Goal: Task Accomplishment & Management: Manage account settings

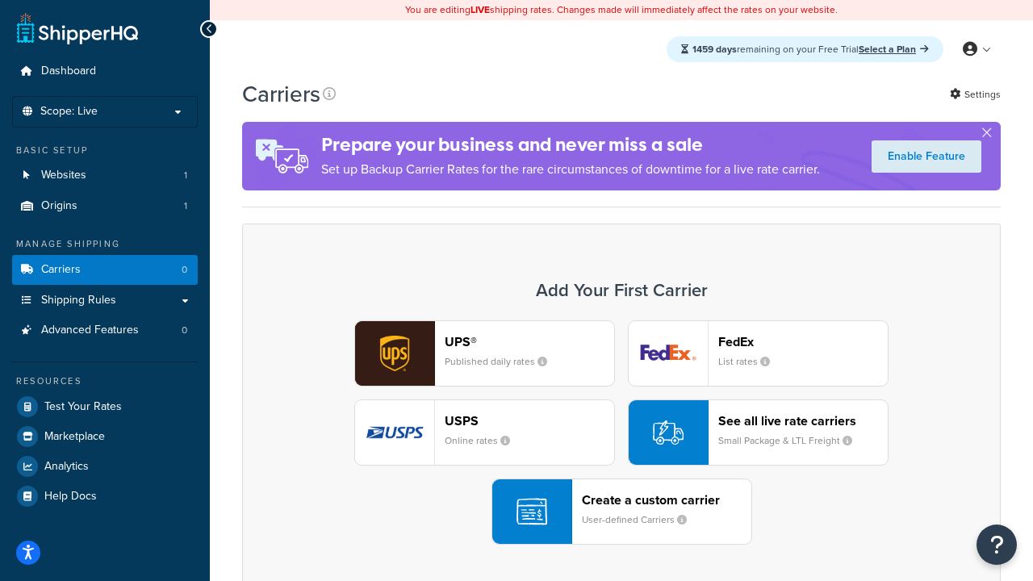
click at [621, 432] on div "UPS® Published daily rates FedEx List rates USPS Online rates See all live rate…" at bounding box center [621, 432] width 724 height 224
click at [803, 341] on header "FedEx" at bounding box center [802, 341] width 169 height 15
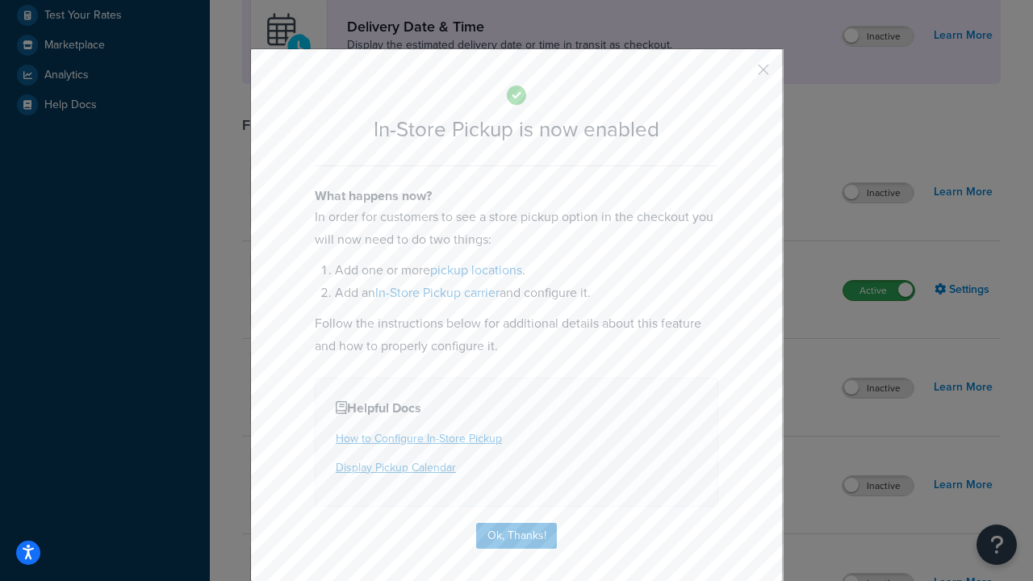
scroll to position [453, 0]
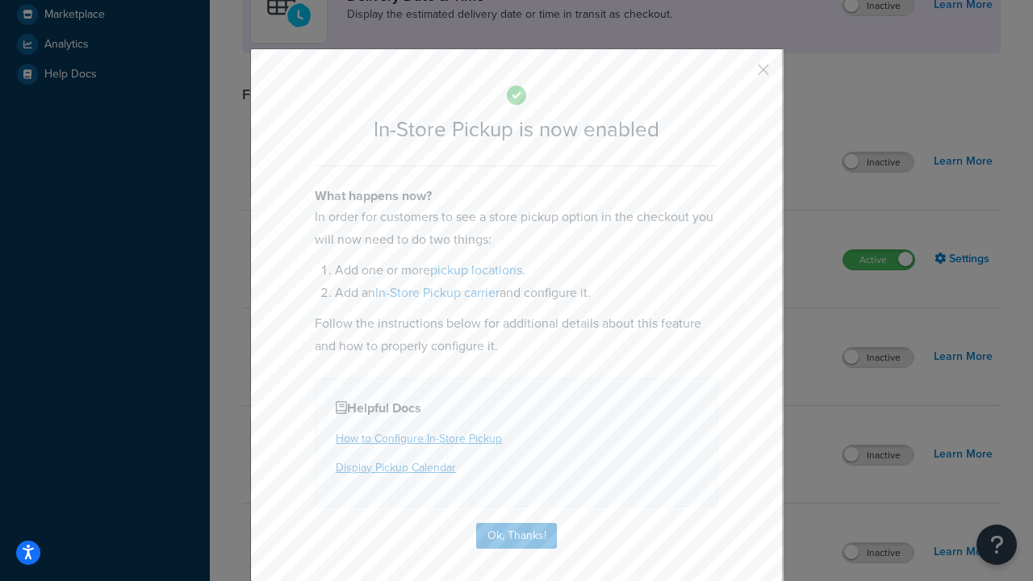
click at [739, 75] on button "button" at bounding box center [739, 75] width 4 height 4
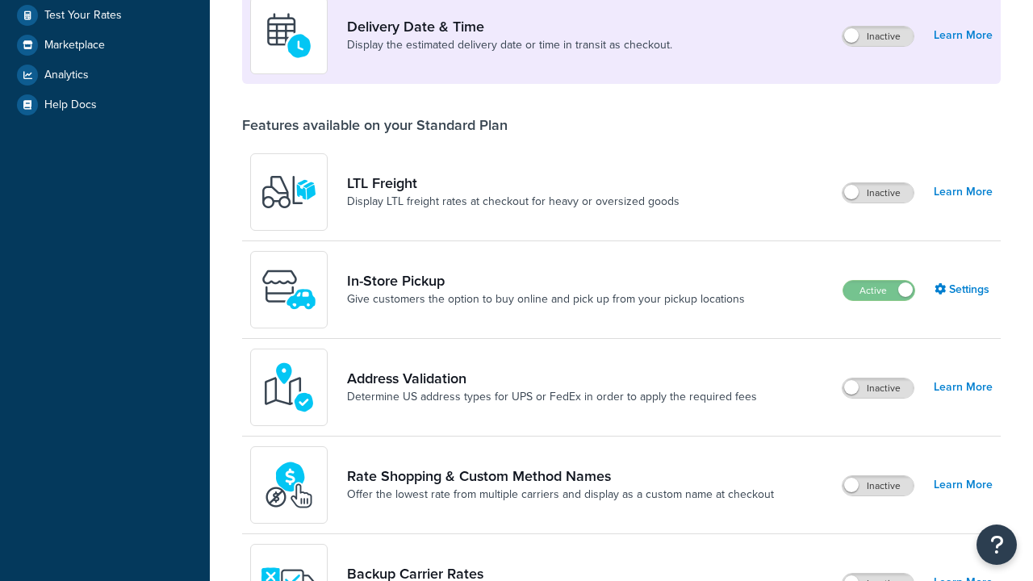
scroll to position [391, 0]
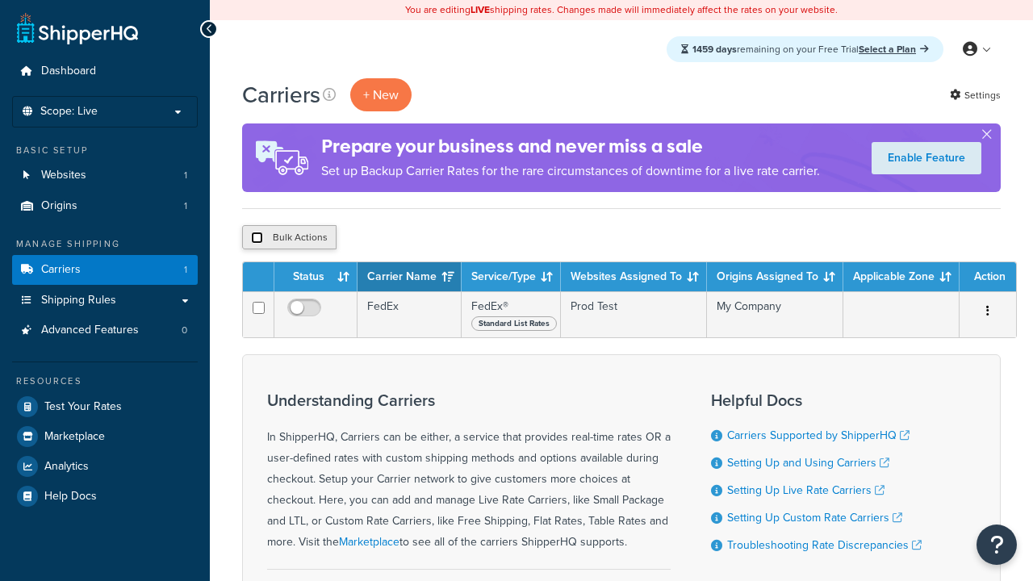
click at [257, 238] on input "checkbox" at bounding box center [257, 238] width 12 height 12
checkbox input "true"
click at [0, 0] on button "Delete" at bounding box center [0, 0] width 0 height 0
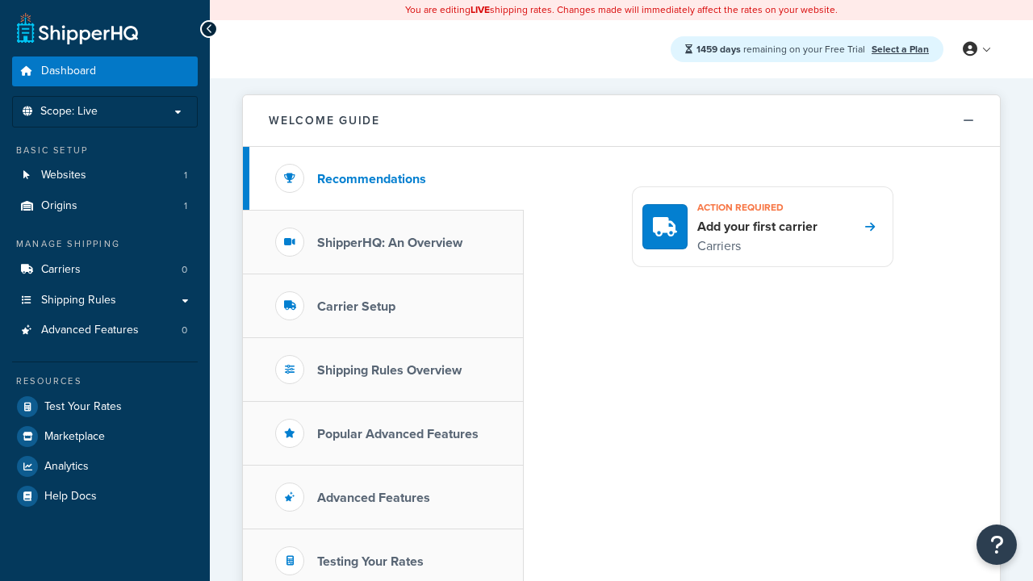
click at [975, 49] on icon at bounding box center [969, 49] width 15 height 15
click at [0, 0] on span "My Profile" at bounding box center [0, 0] width 0 height 0
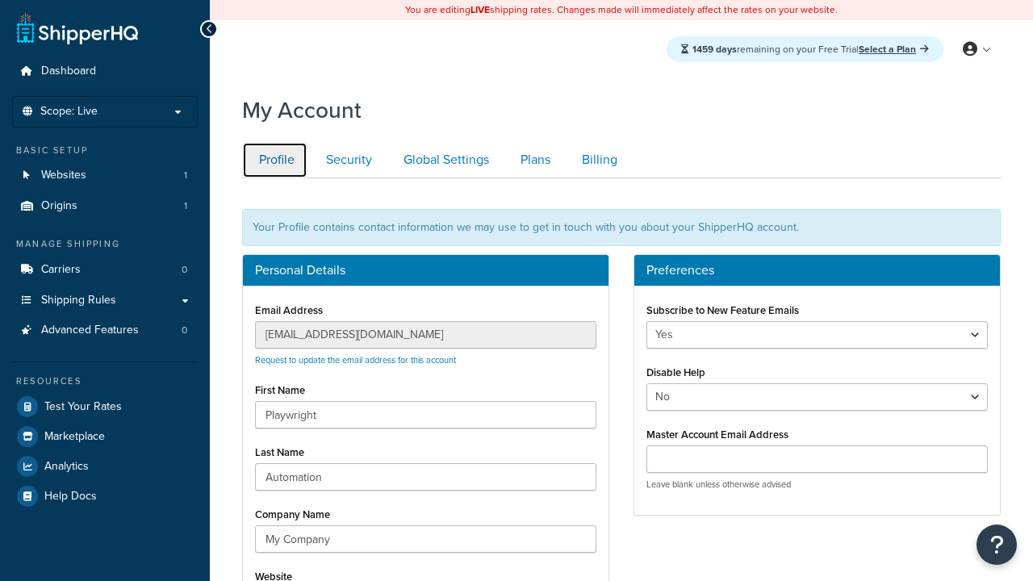
click at [274, 160] on link "Profile" at bounding box center [274, 160] width 65 height 36
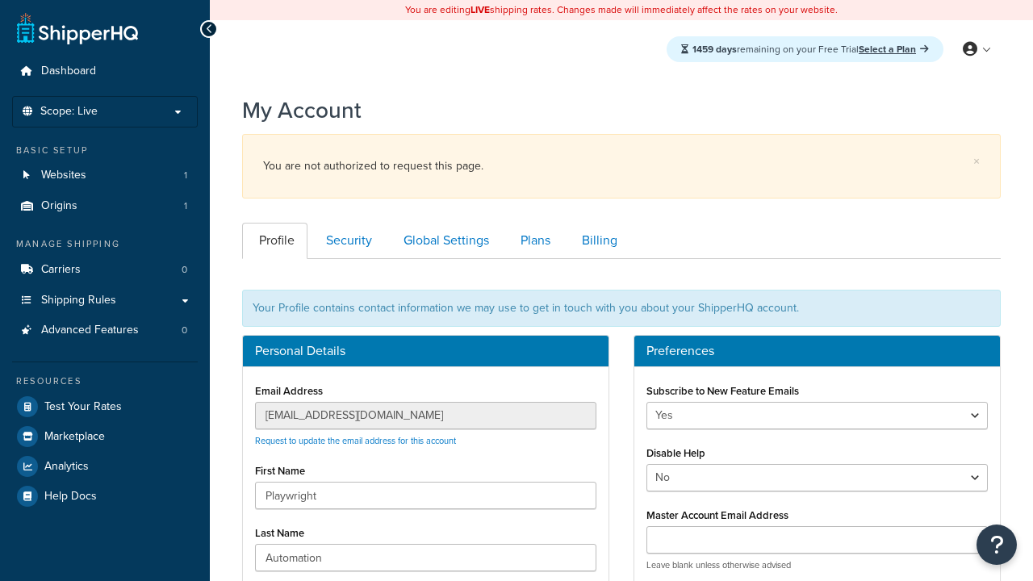
scroll to position [234, 0]
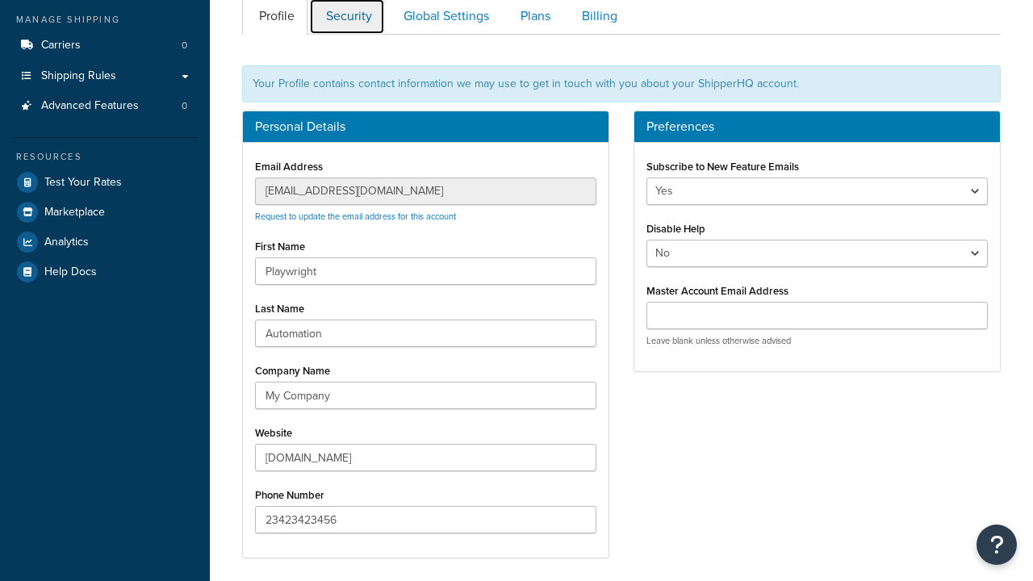
click at [347, 18] on link "Security" at bounding box center [347, 16] width 76 height 36
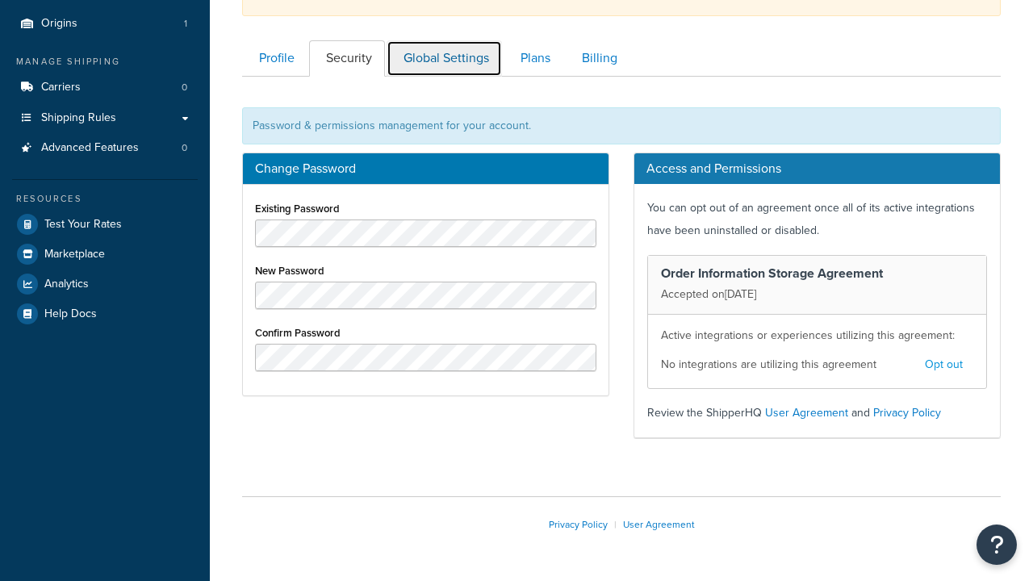
click at [444, 58] on link "Global Settings" at bounding box center [443, 58] width 115 height 36
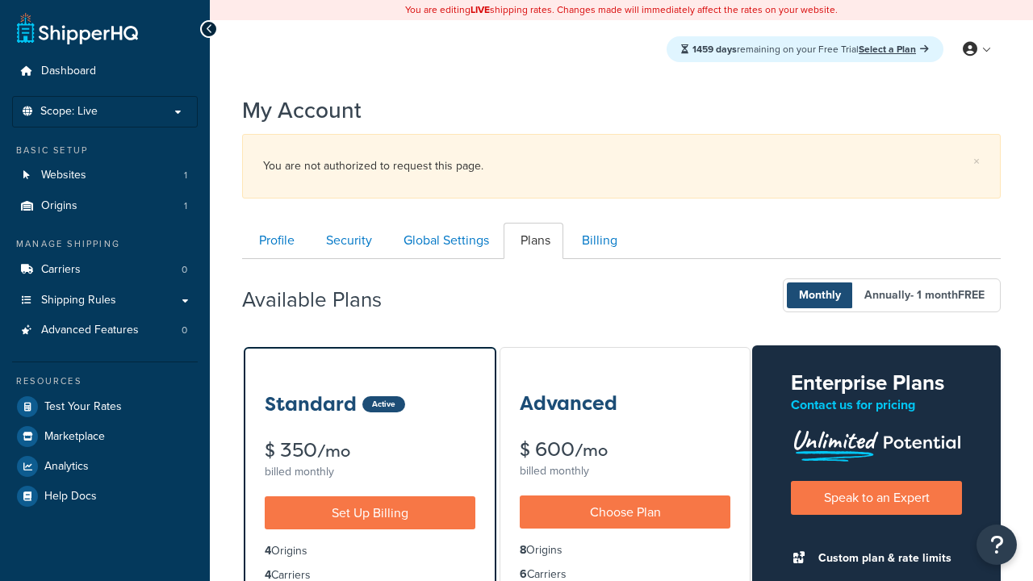
scroll to position [259, 0]
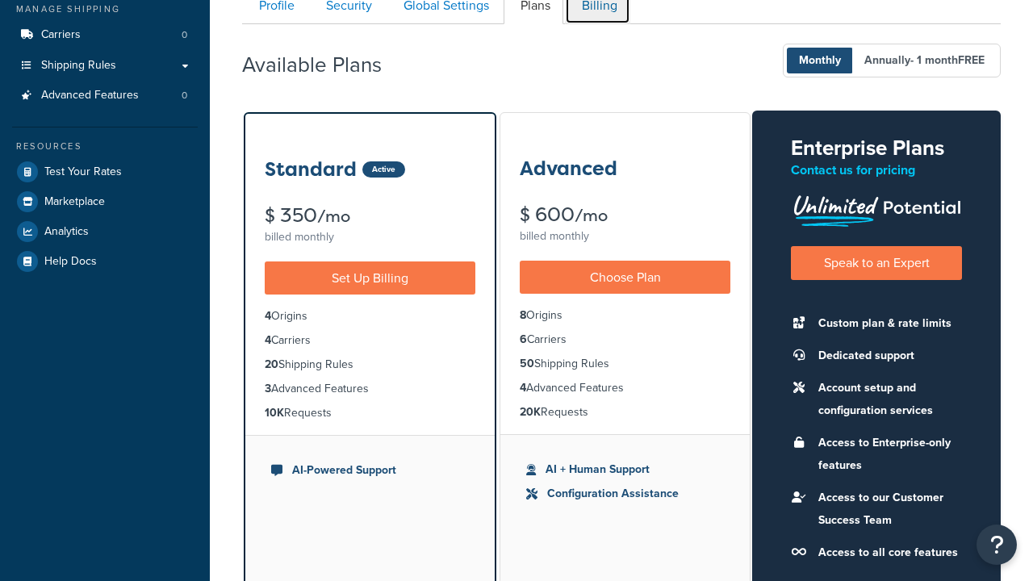
click at [597, 18] on link "Billing" at bounding box center [597, 6] width 65 height 36
